Goal: Check status: Check status

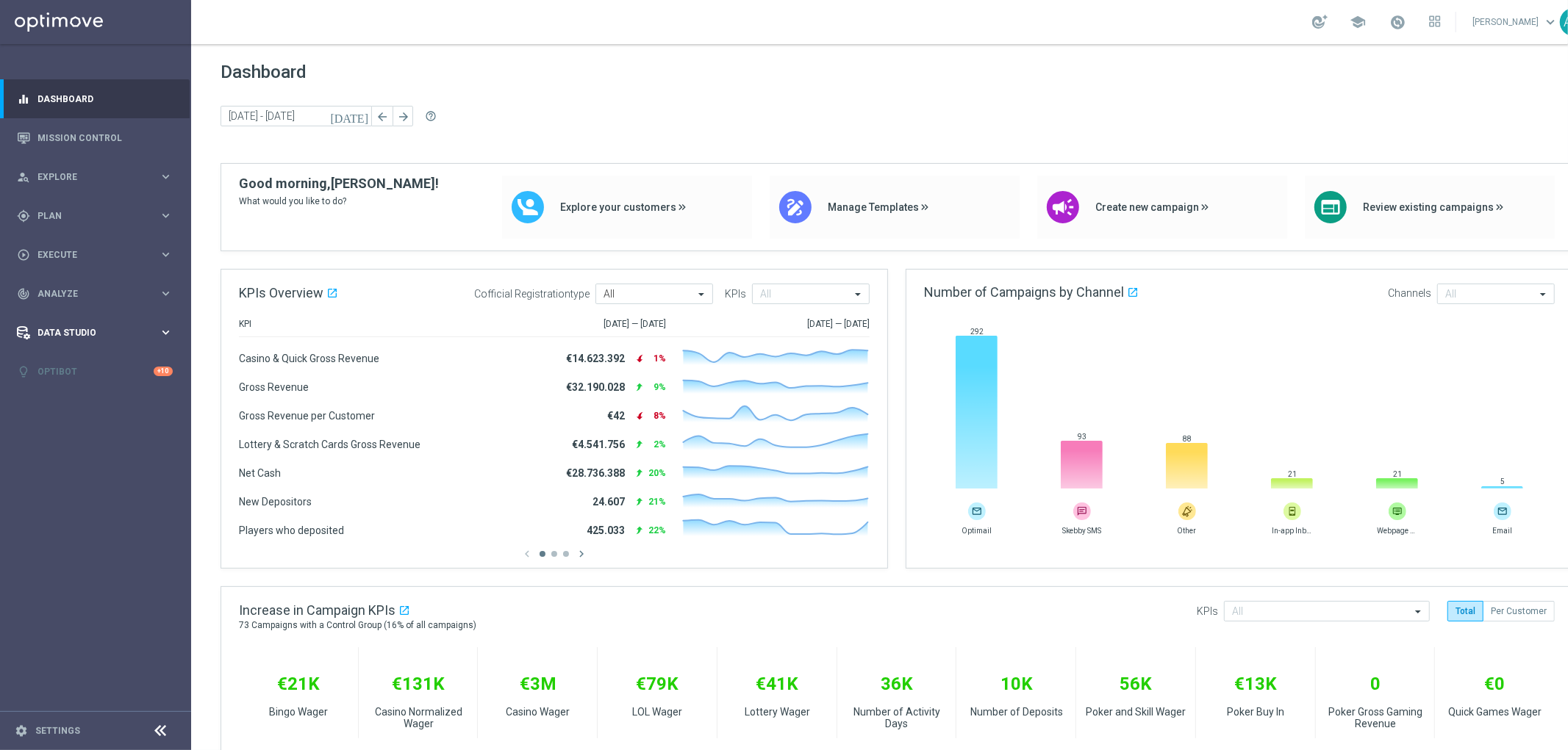
click at [101, 330] on span "Data Studio" at bounding box center [98, 333] width 121 height 8
click at [91, 285] on div "track_changes Analyze keyboard_arrow_right" at bounding box center [94, 293] width 189 height 39
click at [92, 470] on accordion "BI Studio keyboard_arrow_right Campaigns Deliverability CRM Performance Dashboa…" at bounding box center [114, 478] width 151 height 22
click at [65, 474] on span "BI Studio" at bounding box center [91, 478] width 105 height 8
click at [77, 527] on link "CRM Performance Dashboard" at bounding box center [99, 522] width 108 height 12
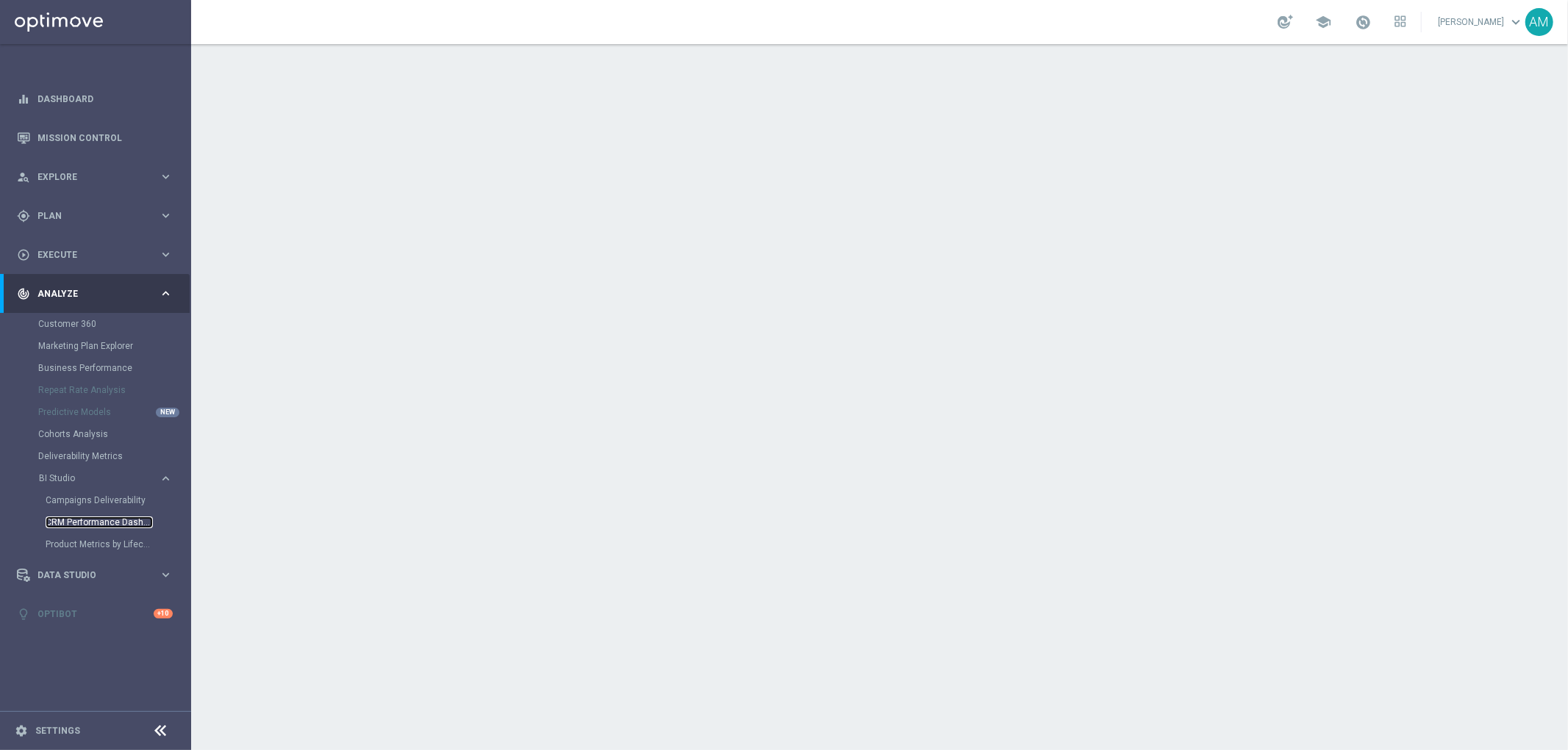
click at [77, 527] on link "CRM Performance Dashboard" at bounding box center [99, 522] width 108 height 12
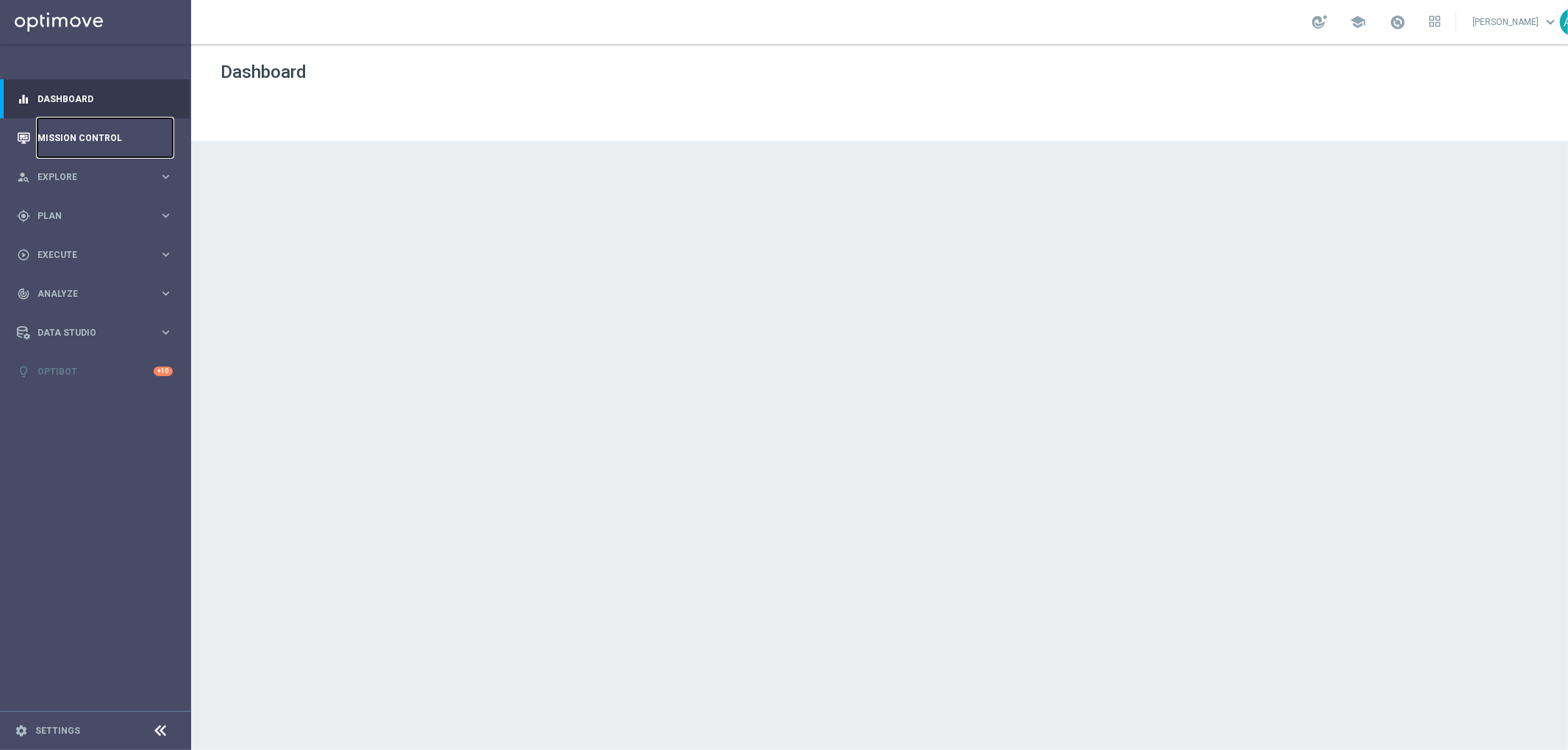
click at [65, 136] on link "Mission Control" at bounding box center [105, 138] width 135 height 39
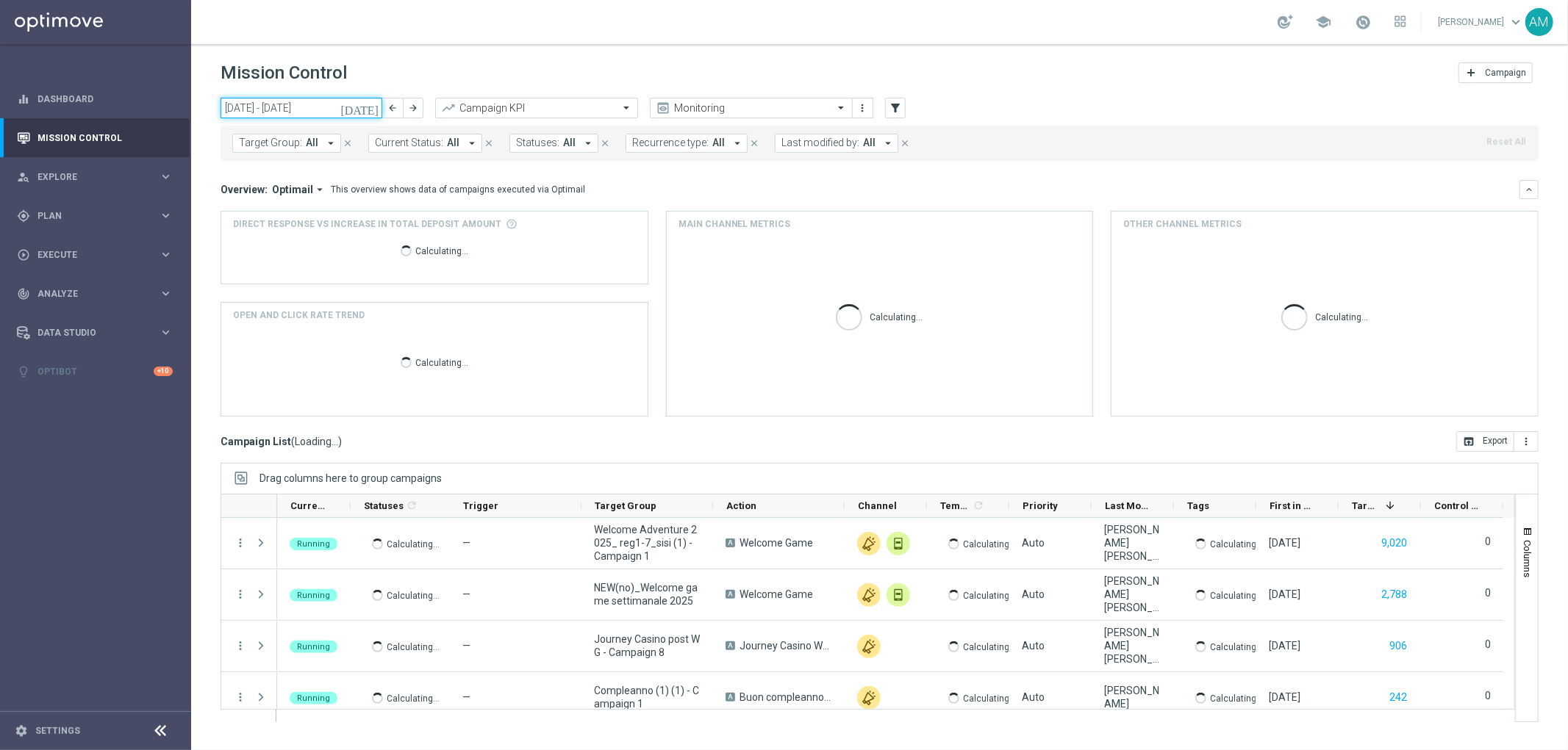
click at [360, 108] on input "[DATE] - [DATE]" at bounding box center [301, 108] width 162 height 20
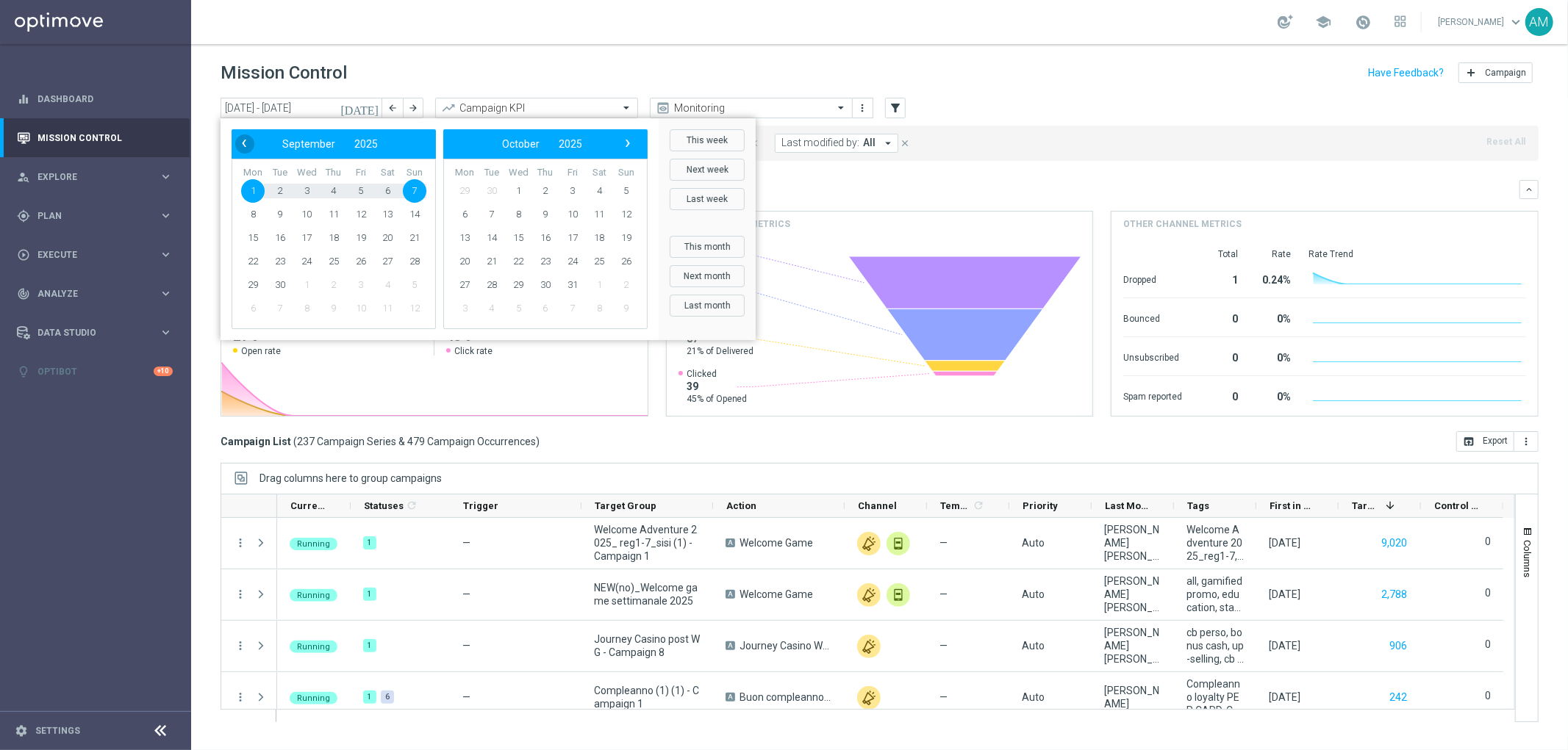
click at [241, 145] on span "‹" at bounding box center [244, 143] width 19 height 19
click at [284, 189] on span "1" at bounding box center [280, 191] width 24 height 24
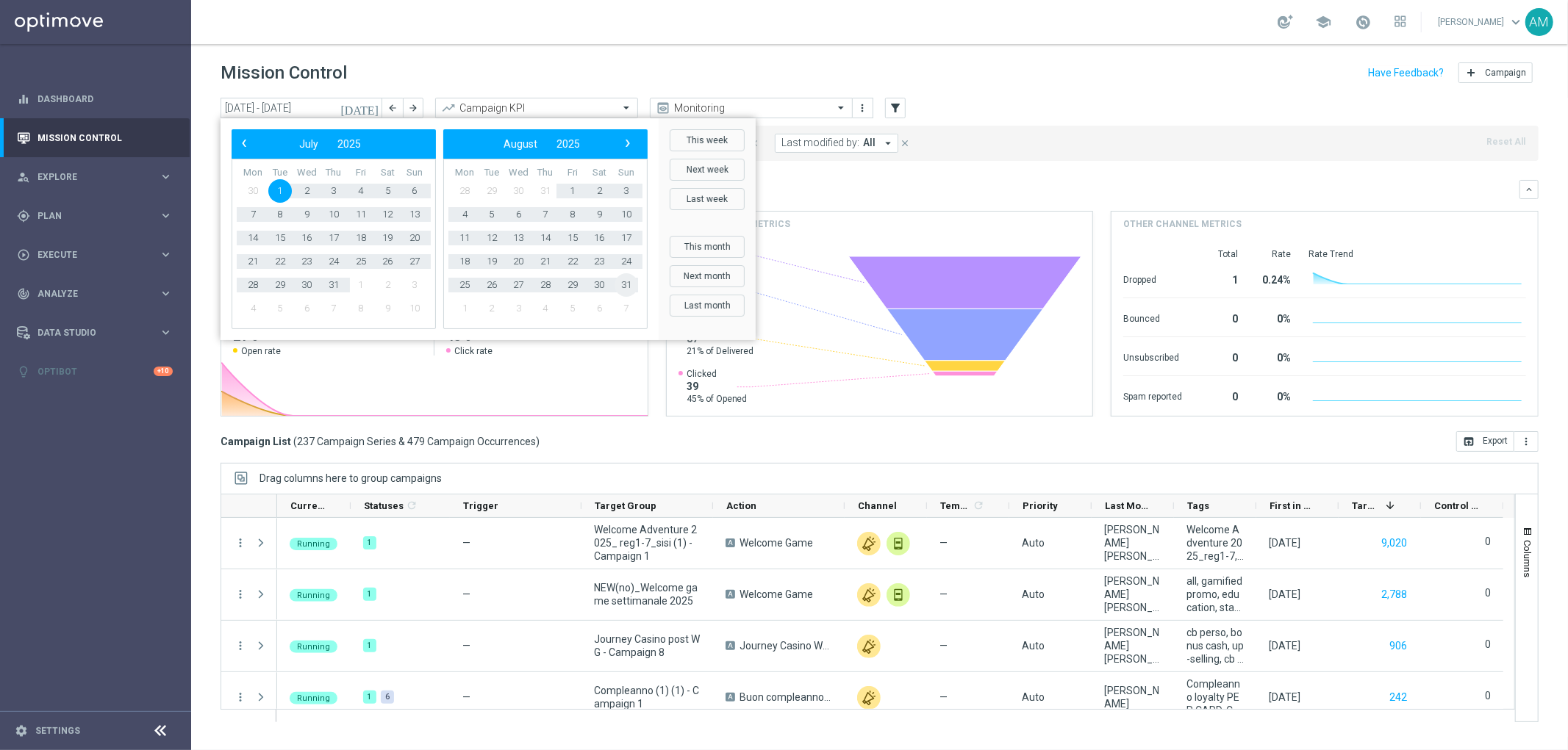
click at [621, 283] on span "31" at bounding box center [627, 285] width 24 height 24
type input "[DATE] - [DATE]"
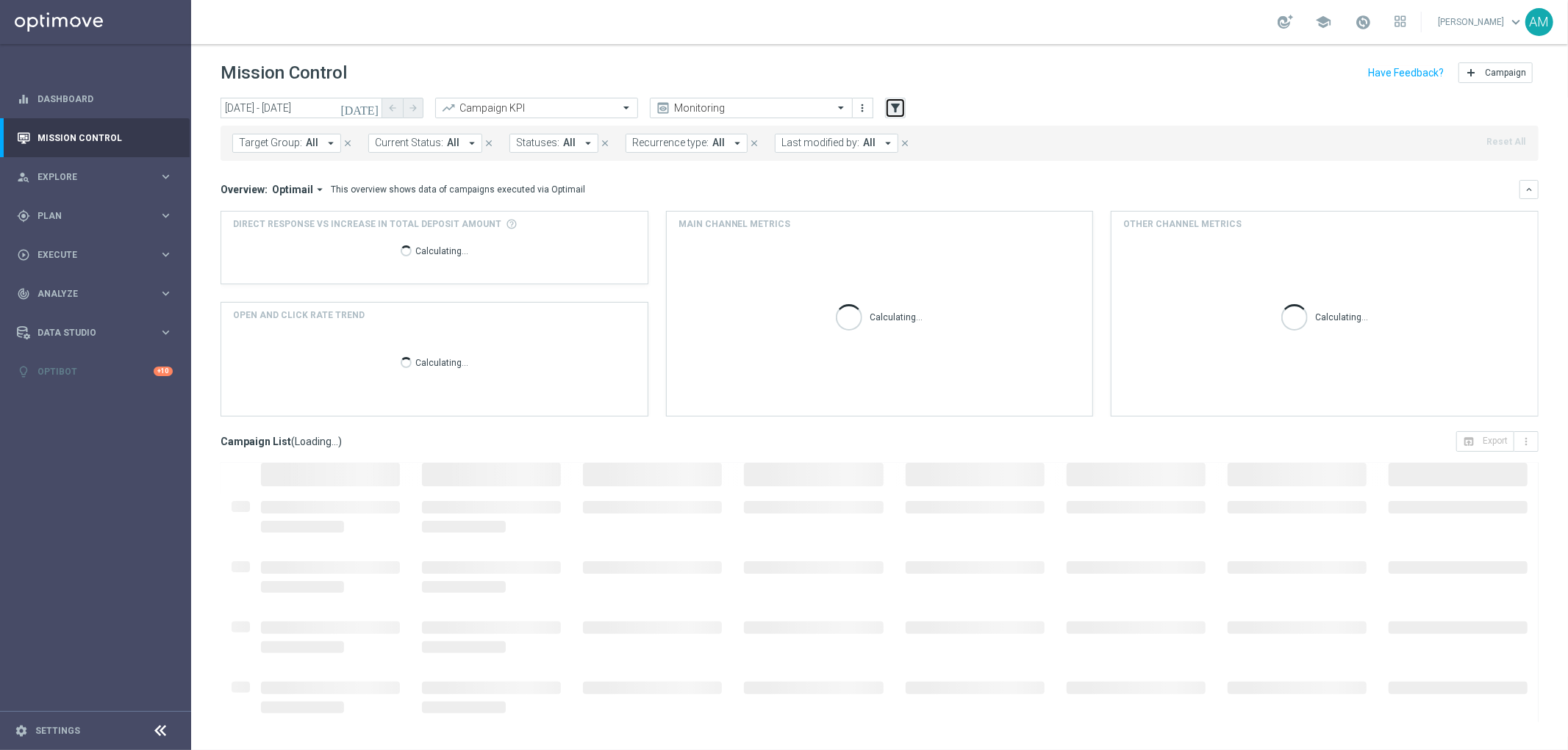
click at [901, 102] on icon "filter_alt" at bounding box center [896, 108] width 13 height 13
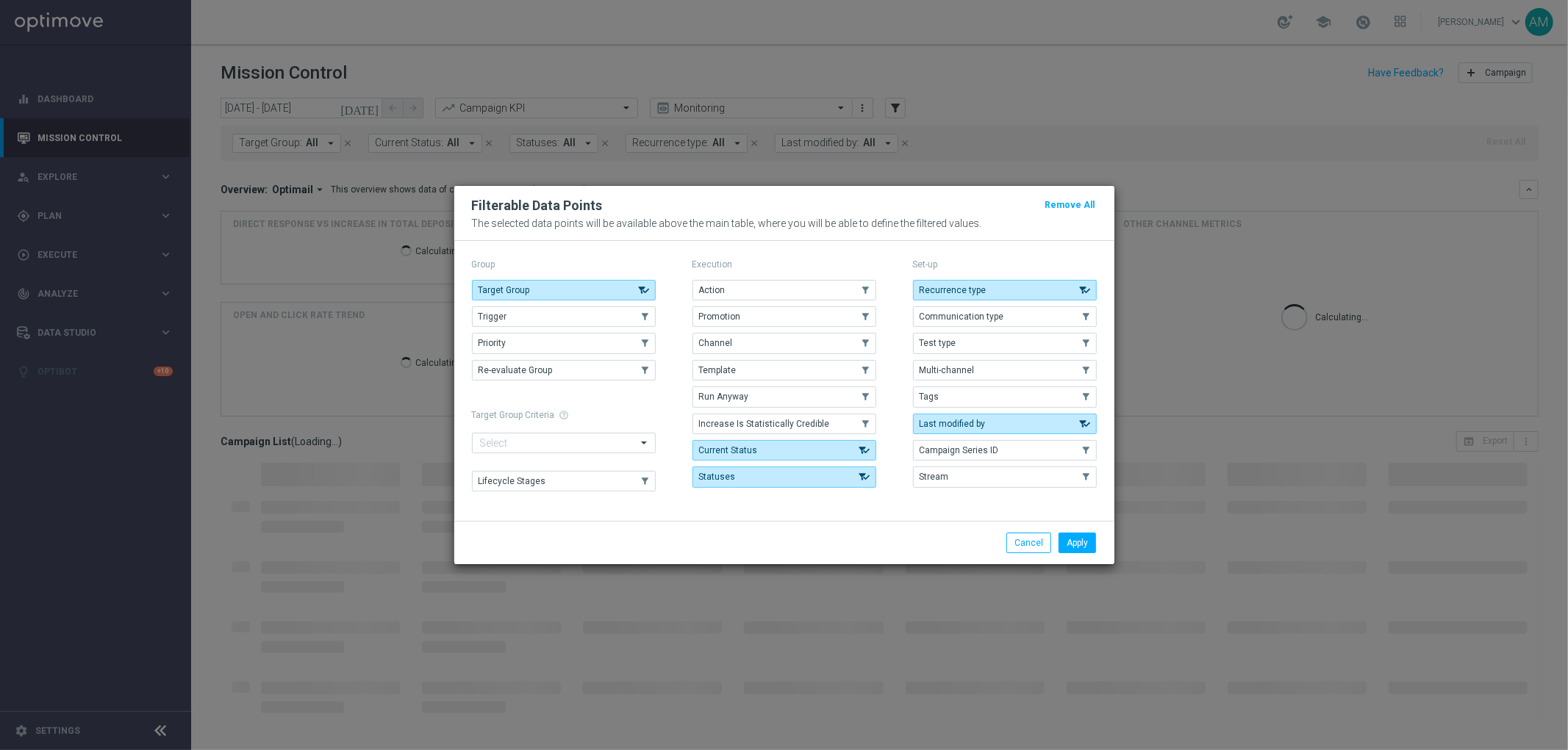
click at [746, 312] on button "Promotion" at bounding box center [784, 316] width 183 height 20
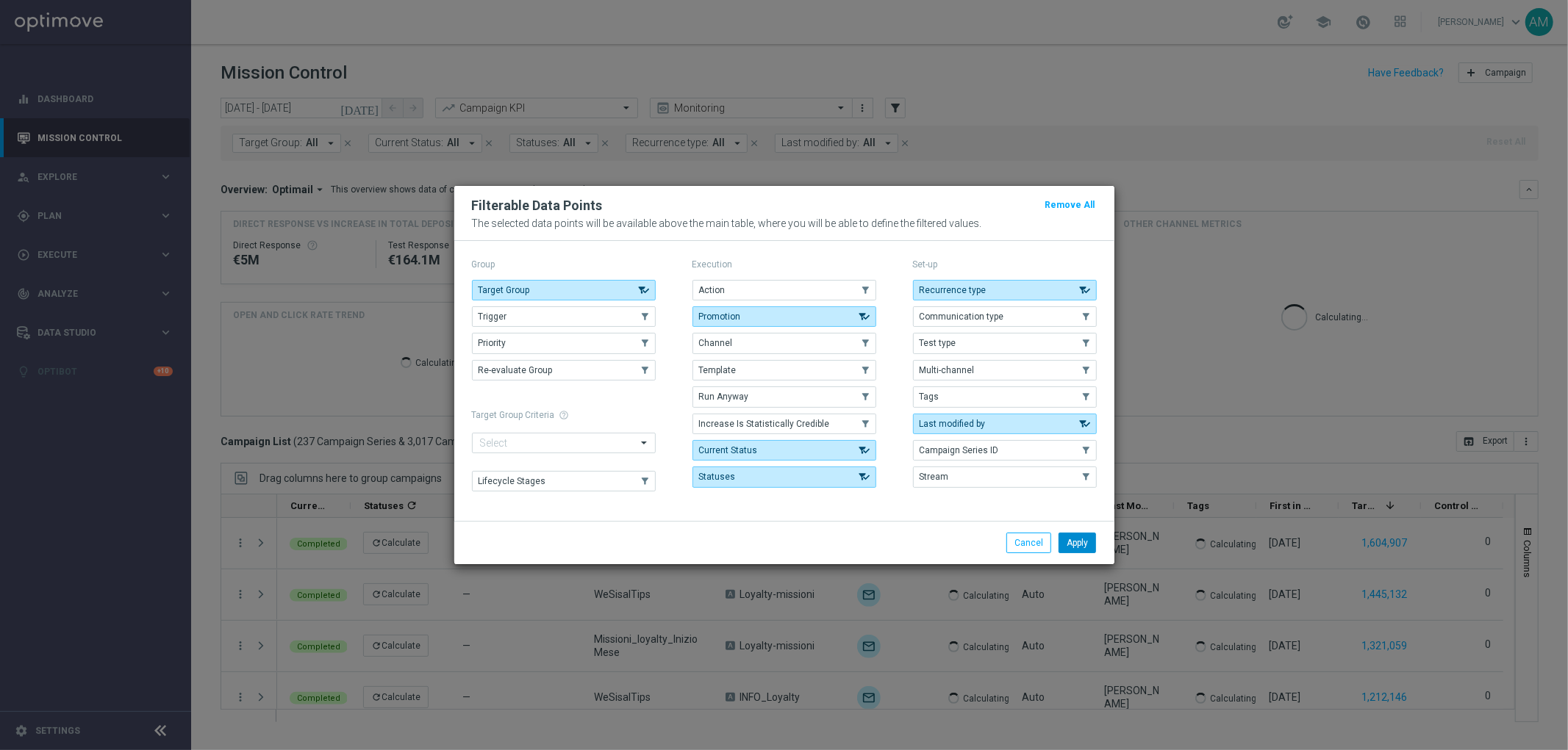
click at [1071, 545] on button "Apply" at bounding box center [1077, 543] width 38 height 20
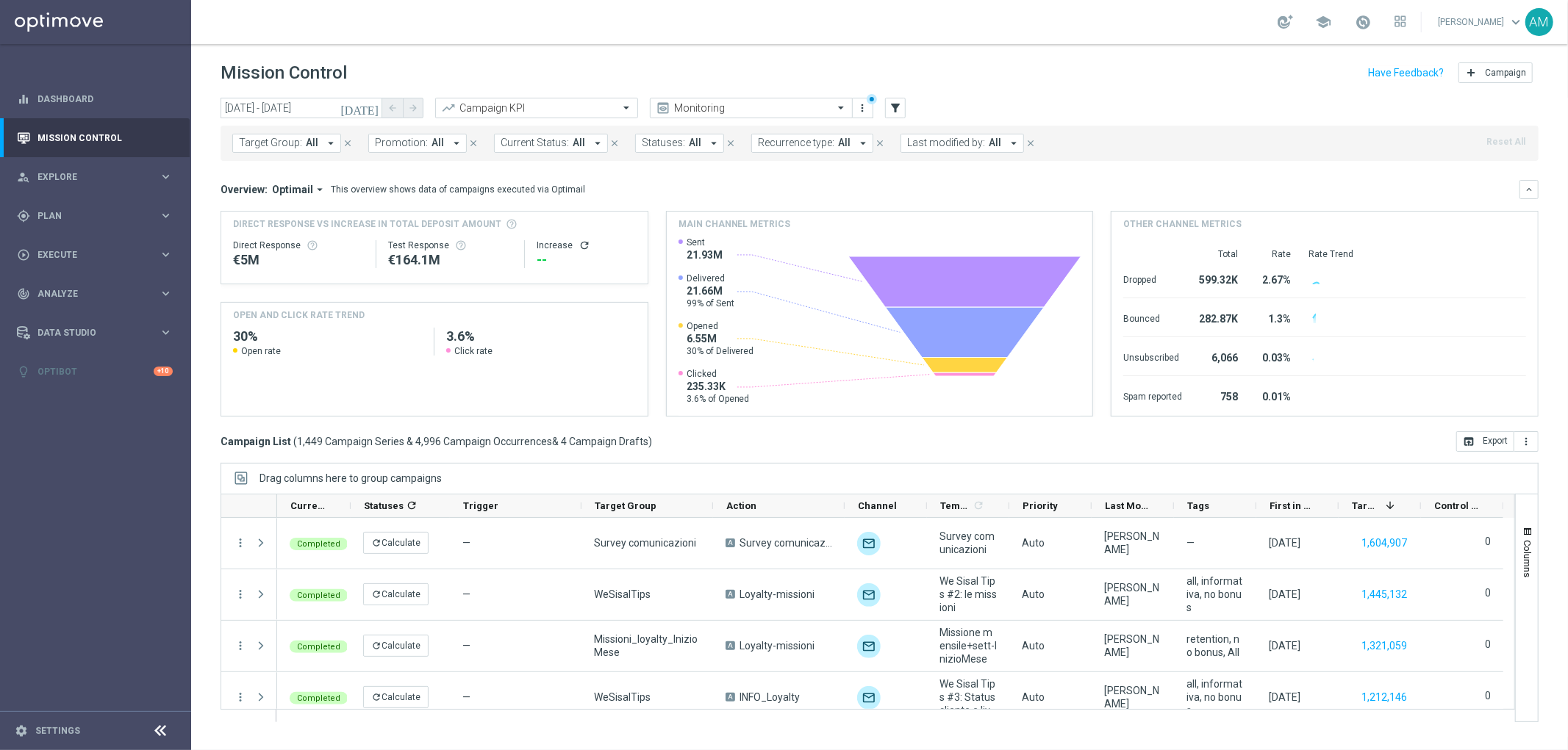
click at [412, 135] on button "Promotion: All arrow_drop_down" at bounding box center [417, 143] width 98 height 19
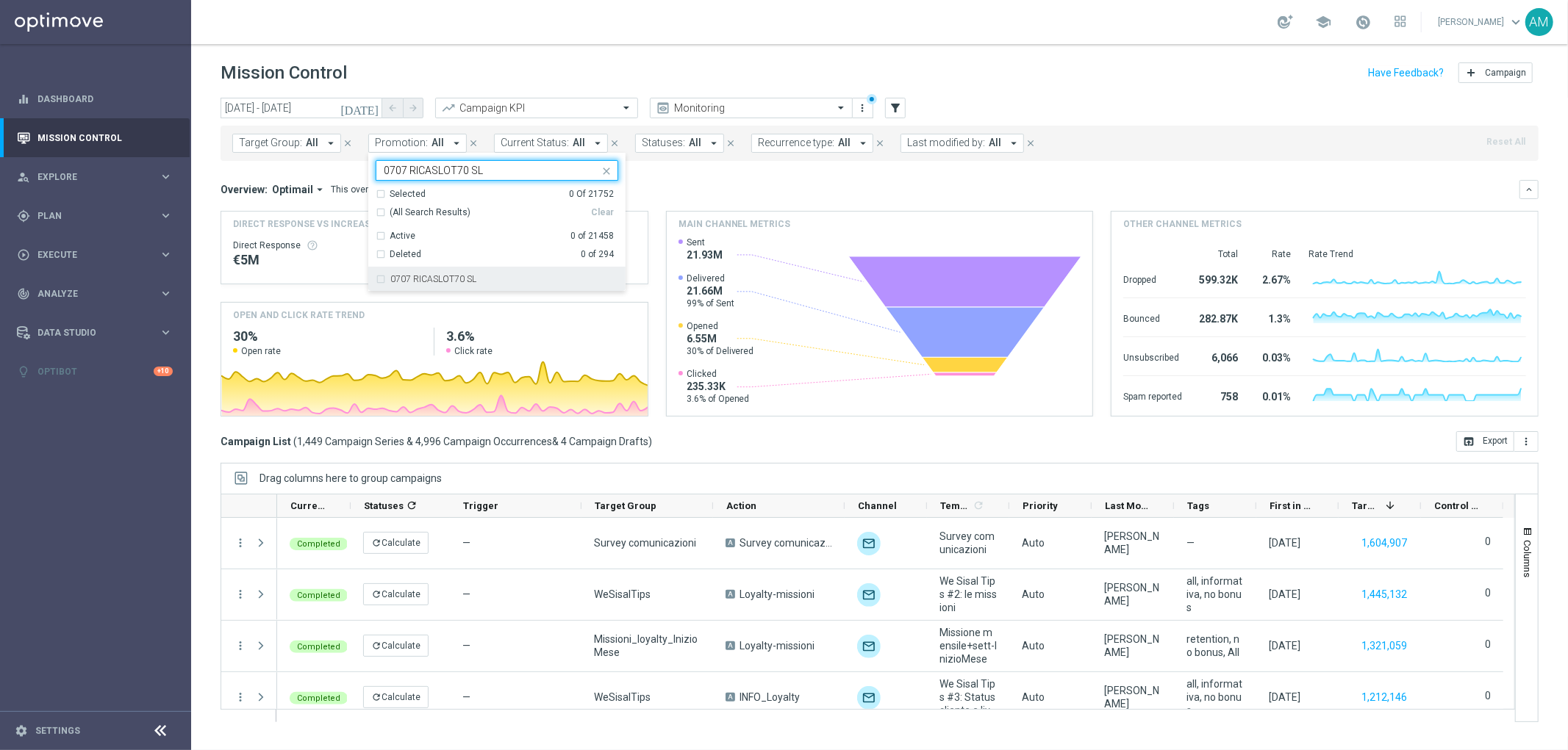
click at [453, 271] on div "0707 RICASLOT70 SL" at bounding box center [497, 279] width 242 height 24
type input "0707 RICASLOT70 SL"
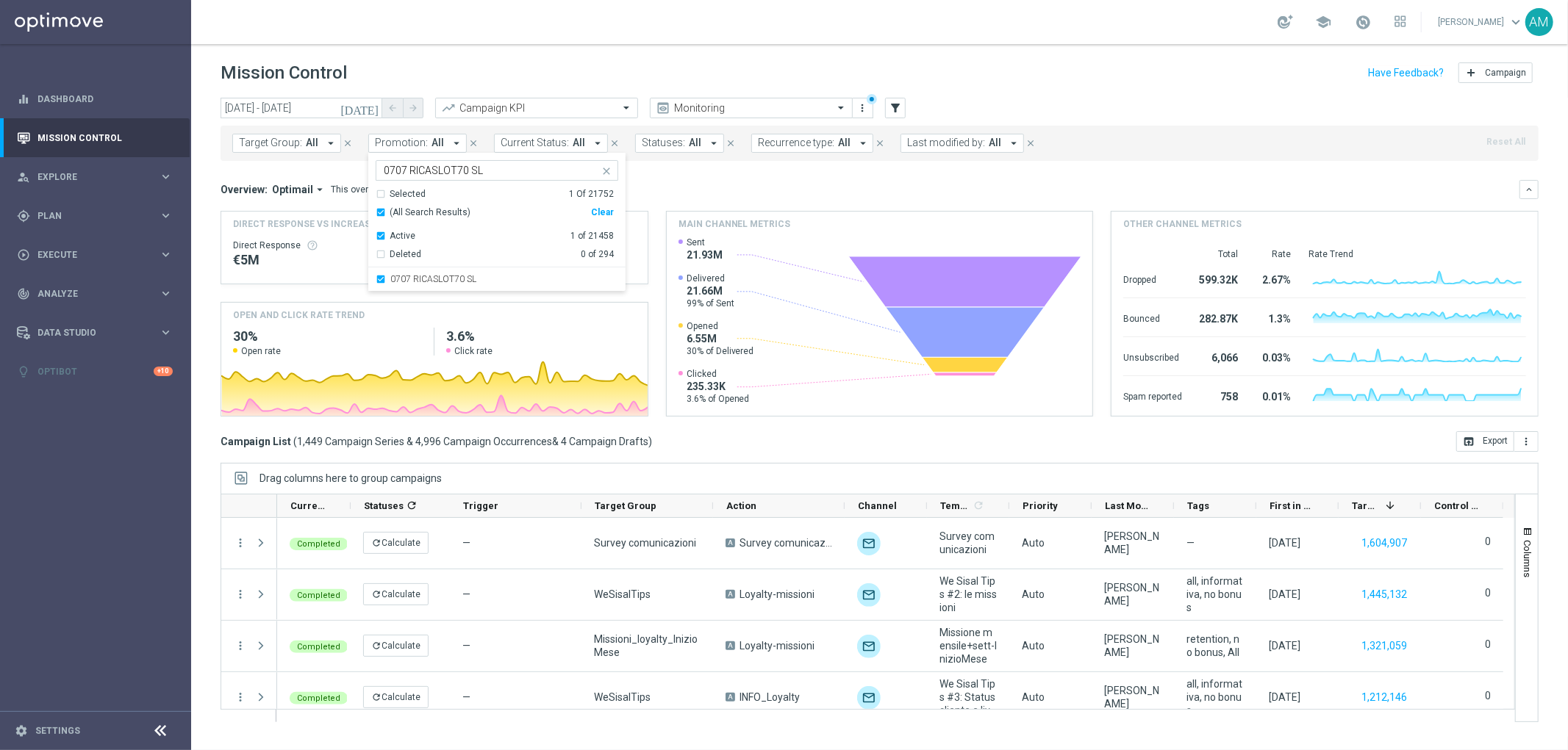
click at [679, 183] on div "Overview: Optimail arrow_drop_down This overview shows data of campaigns execut…" at bounding box center [870, 190] width 1299 height 13
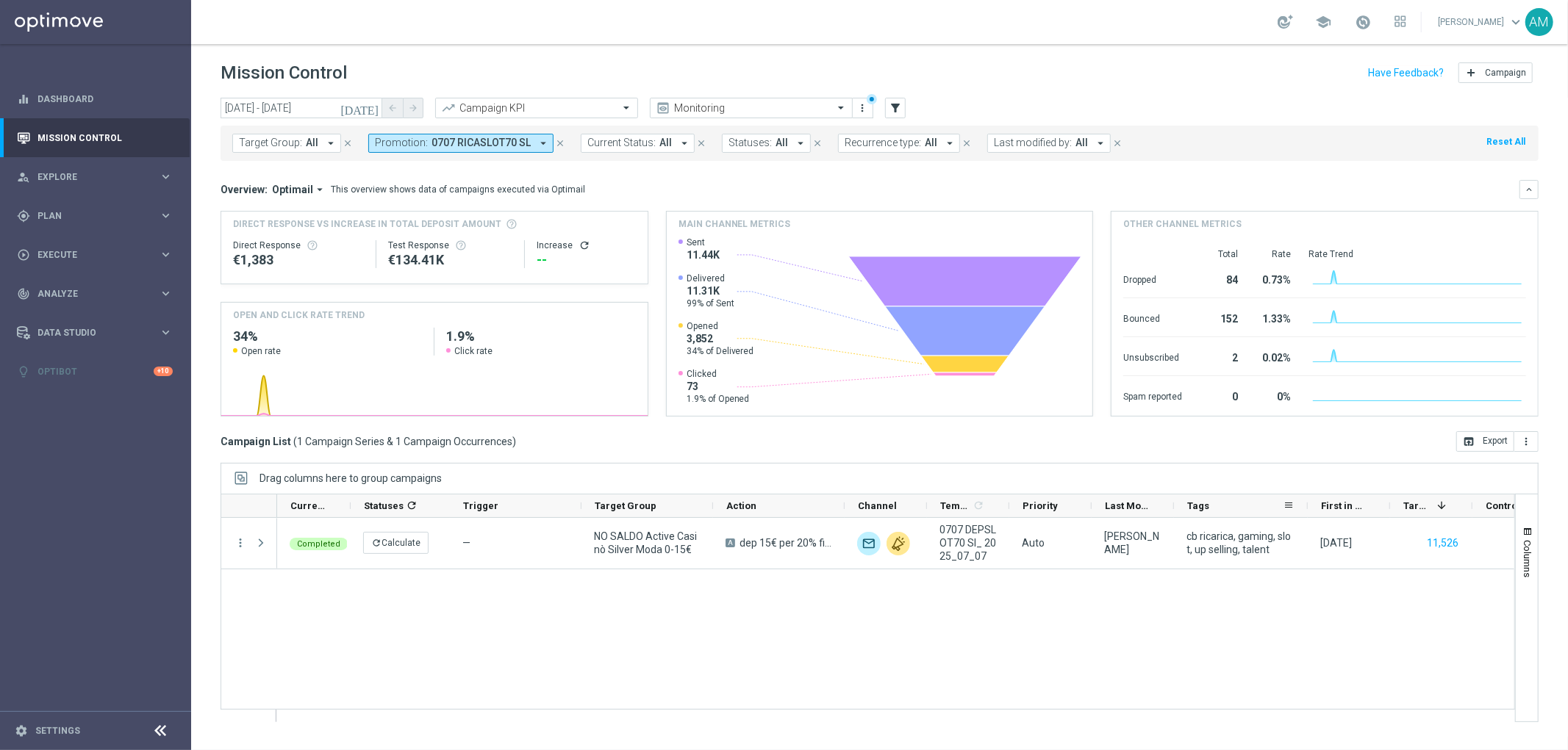
drag, startPoint x: 1254, startPoint y: 504, endPoint x: 1306, endPoint y: 504, distance: 52.0
click at [1306, 504] on div at bounding box center [1307, 505] width 6 height 23
